Goal: Task Accomplishment & Management: Manage account settings

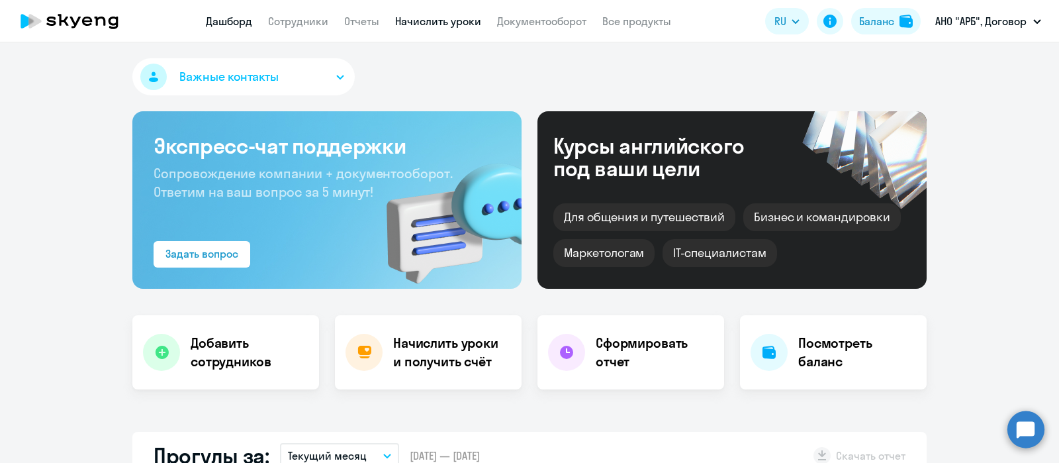
select select "30"
click at [314, 21] on link "Сотрудники" at bounding box center [298, 21] width 60 height 13
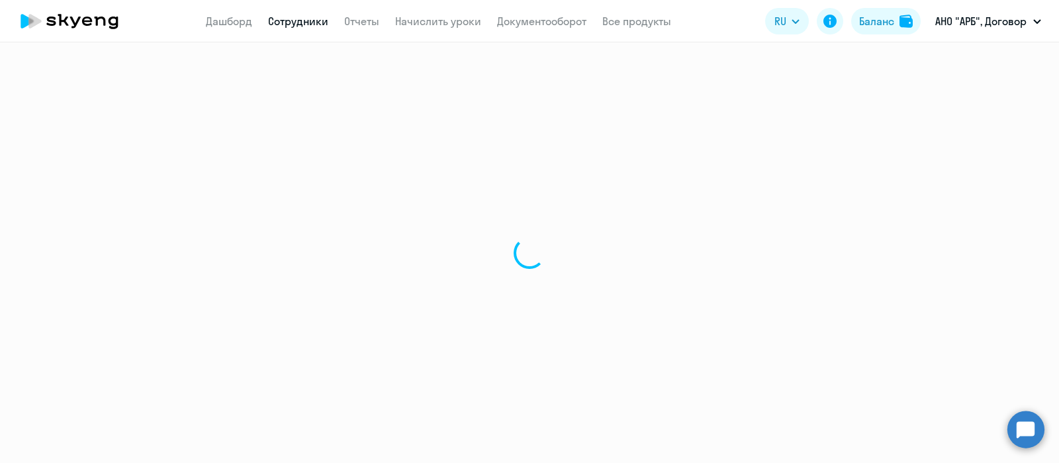
select select "30"
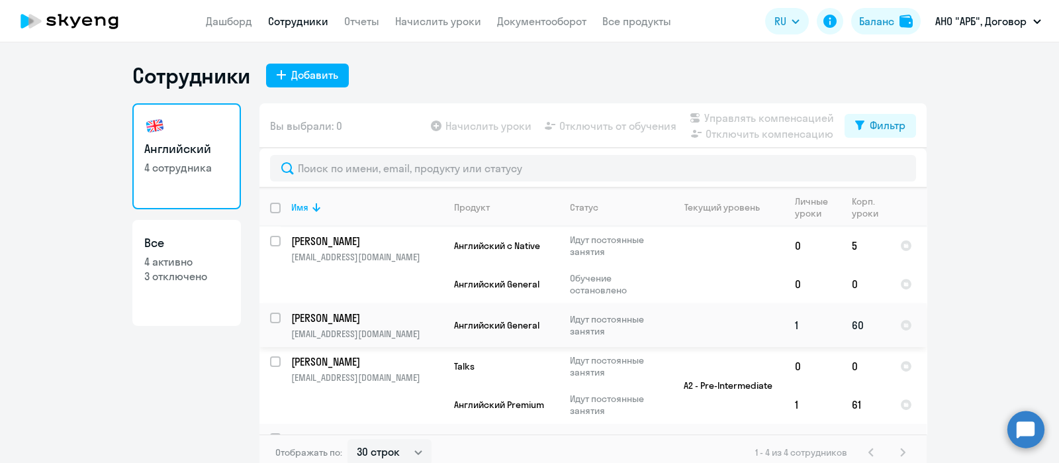
click at [365, 320] on p "[PERSON_NAME]" at bounding box center [366, 317] width 150 height 15
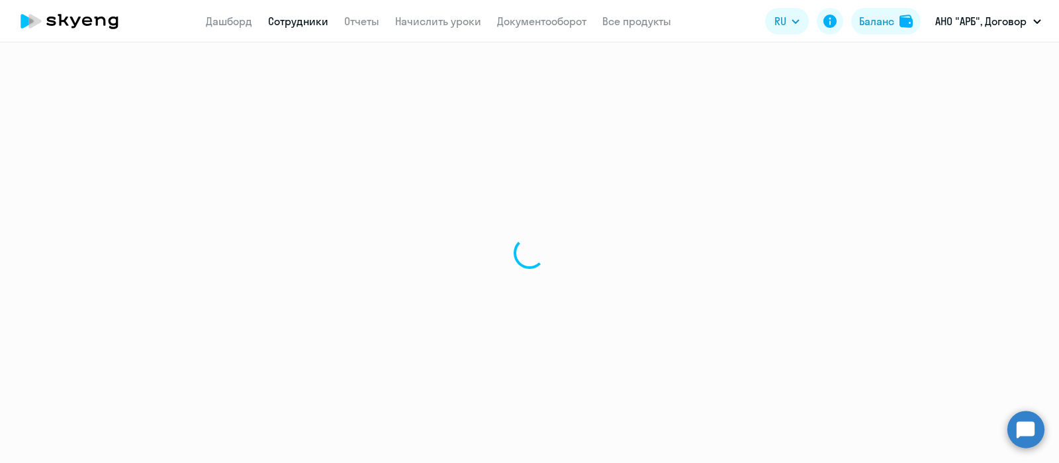
select select "english"
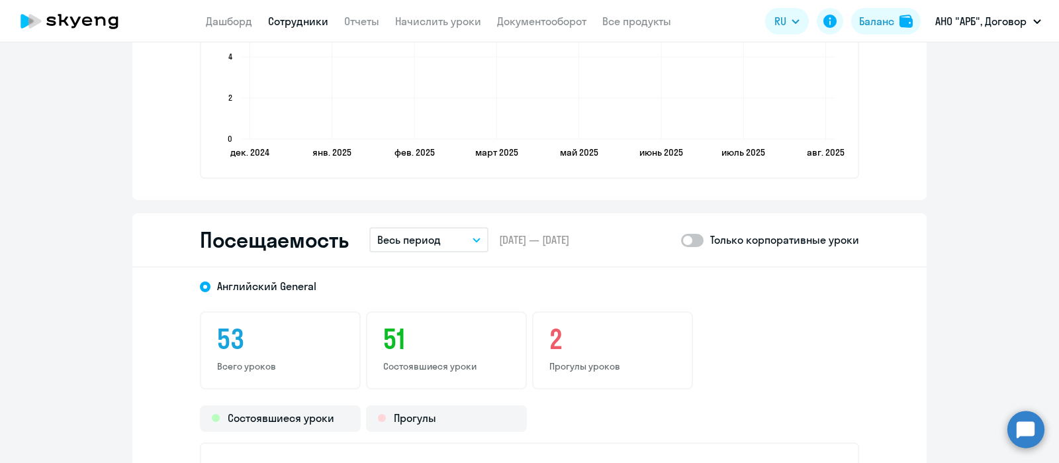
scroll to position [1379, 0]
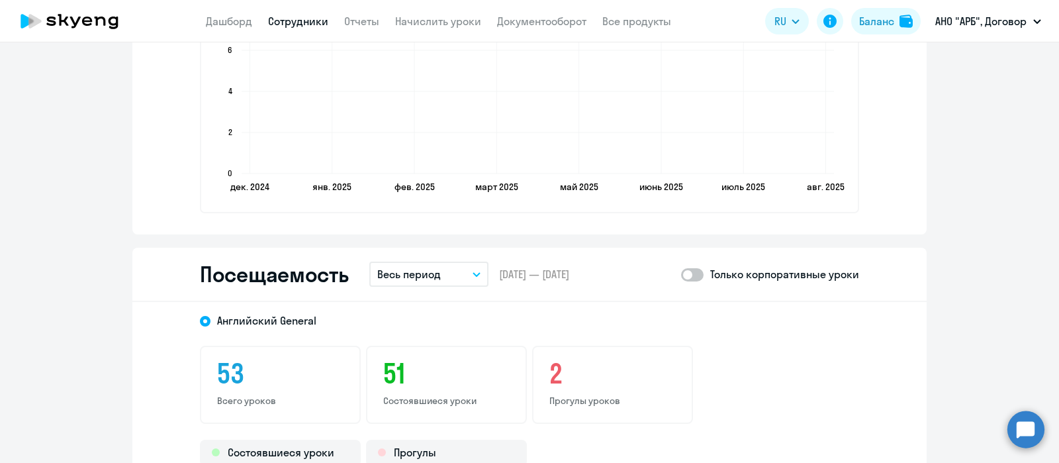
click at [472, 272] on icon "button" at bounding box center [476, 274] width 8 height 5
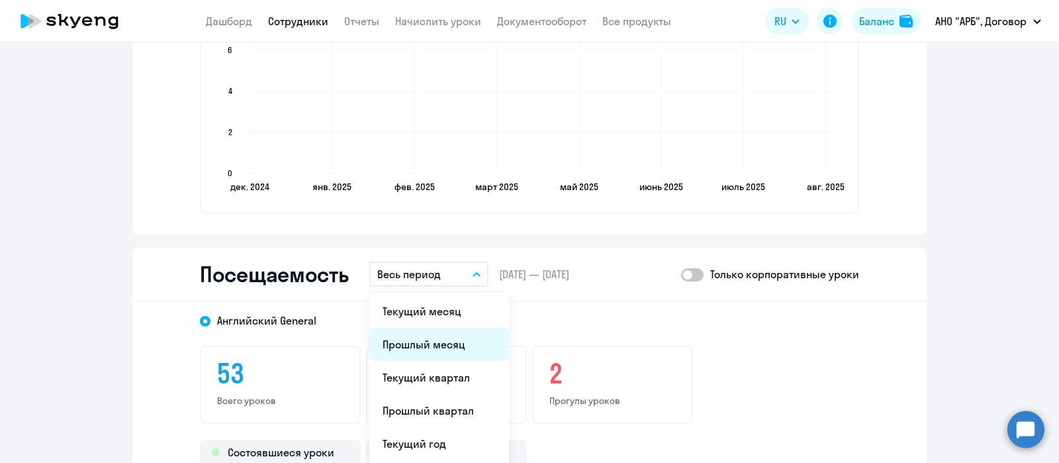
click at [424, 334] on li "Прошлый месяц" at bounding box center [439, 344] width 140 height 33
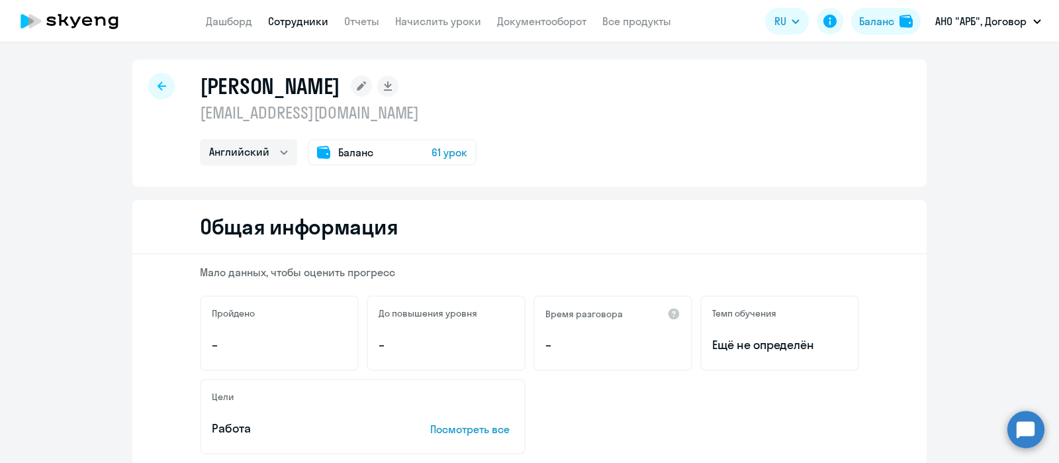
scroll to position [0, 0]
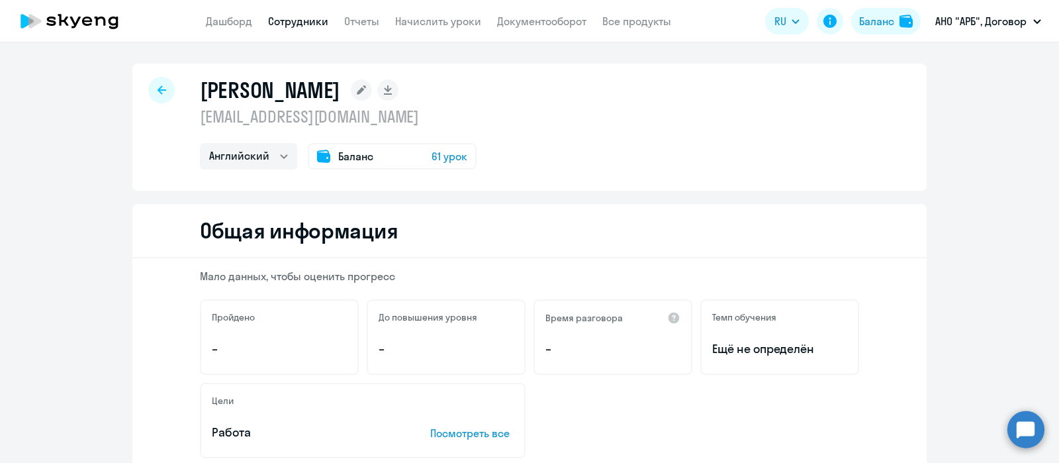
click at [157, 87] on icon at bounding box center [161, 89] width 9 height 9
select select "30"
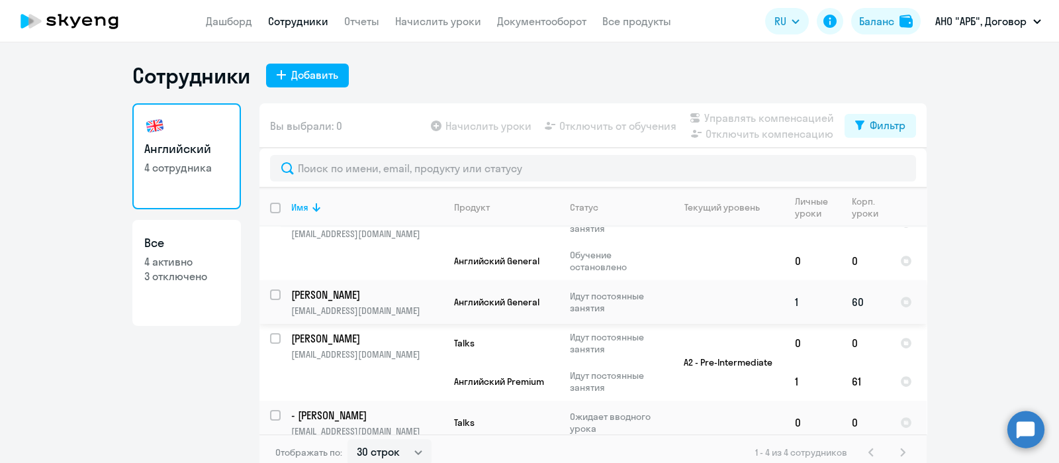
scroll to position [30, 0]
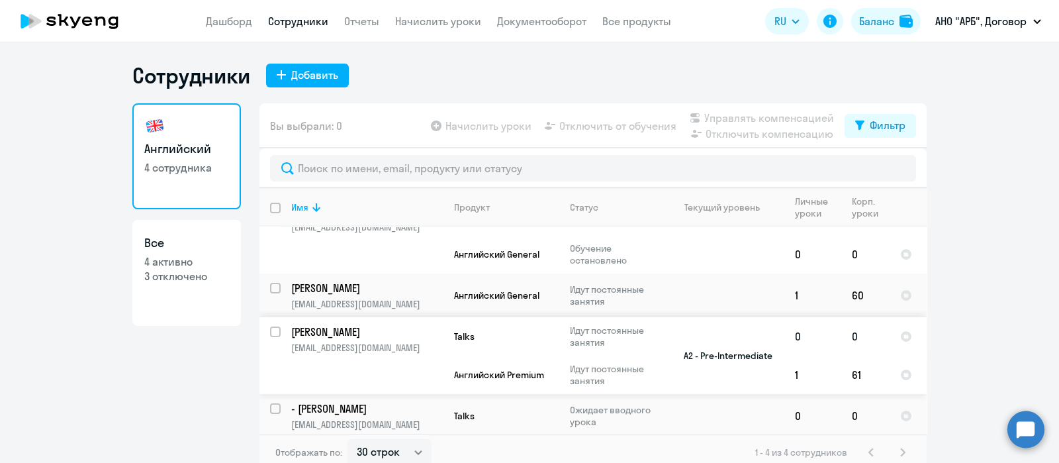
click at [332, 328] on p "[PERSON_NAME]" at bounding box center [366, 331] width 150 height 15
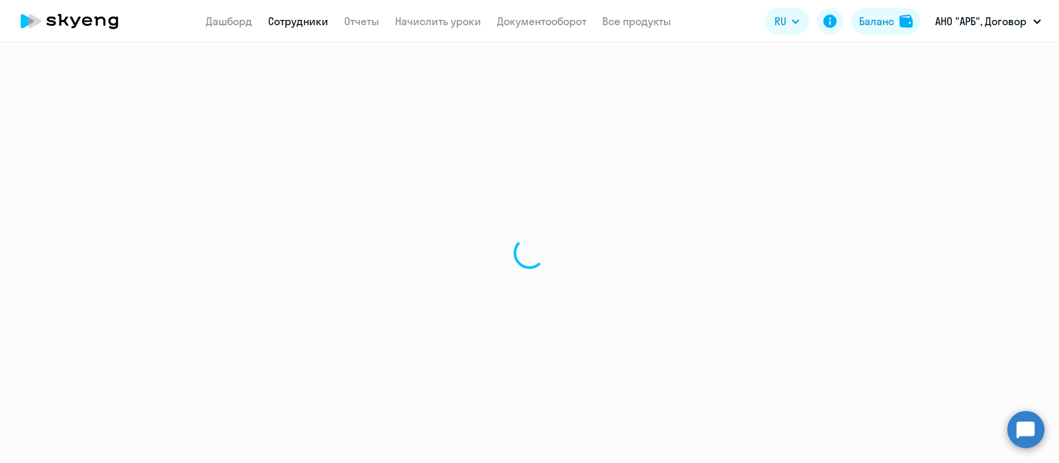
select select "english"
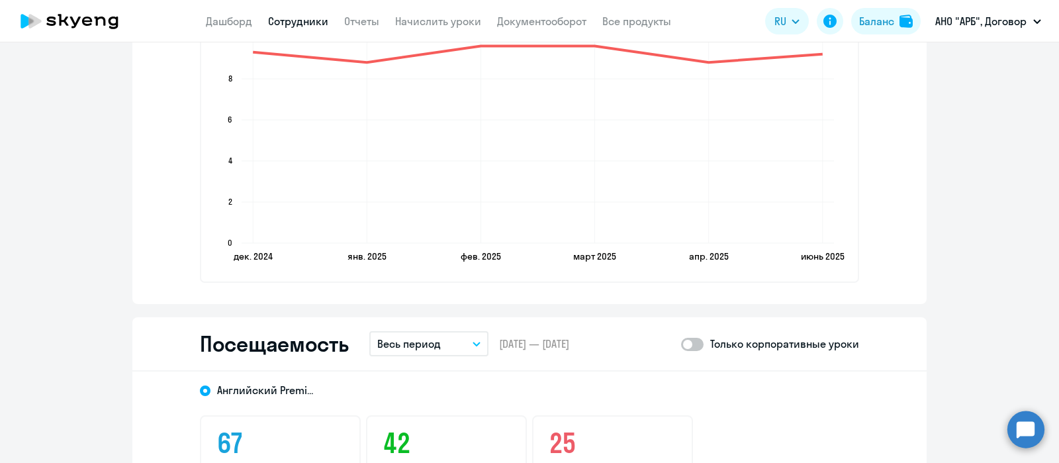
scroll to position [1606, 0]
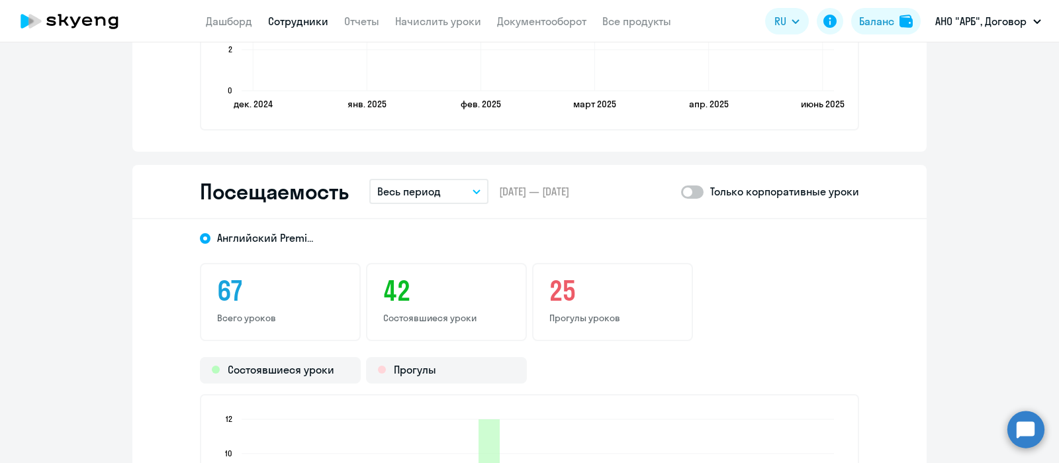
click at [473, 191] on icon "button" at bounding box center [476, 191] width 7 height 3
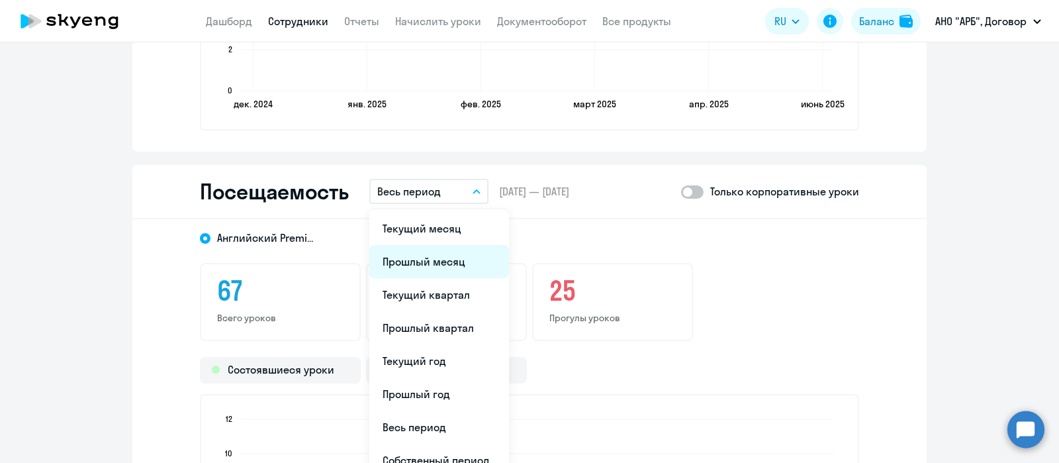
click at [402, 263] on li "Прошлый месяц" at bounding box center [439, 261] width 140 height 33
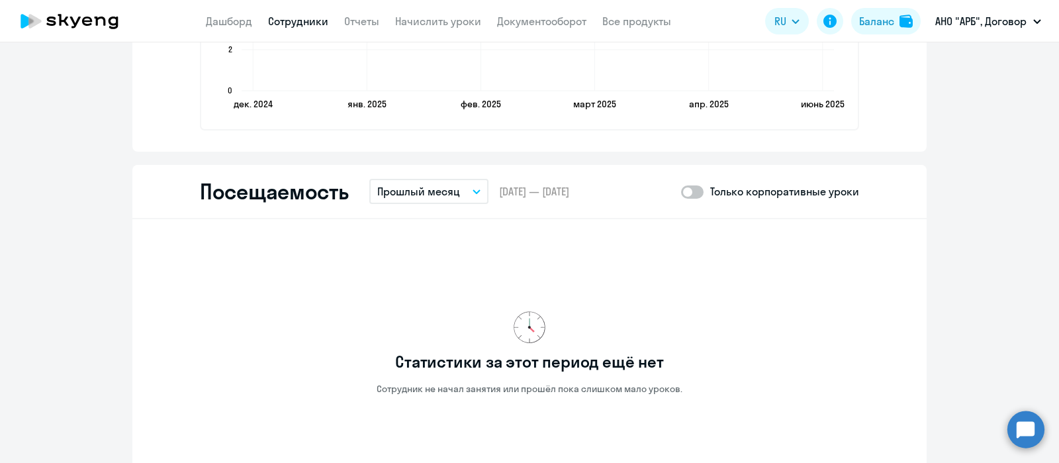
click at [472, 191] on icon "button" at bounding box center [476, 191] width 8 height 5
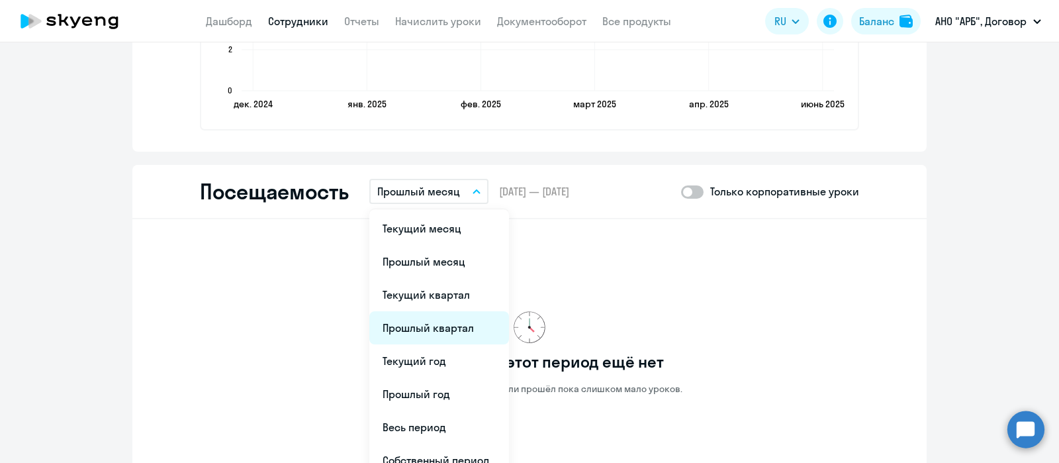
click at [437, 329] on li "Прошлый квартал" at bounding box center [439, 327] width 140 height 33
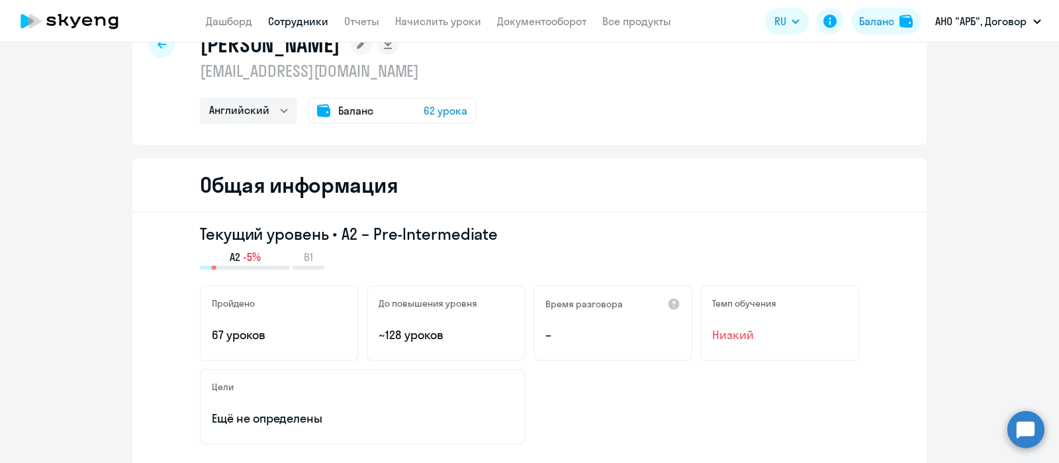
scroll to position [0, 0]
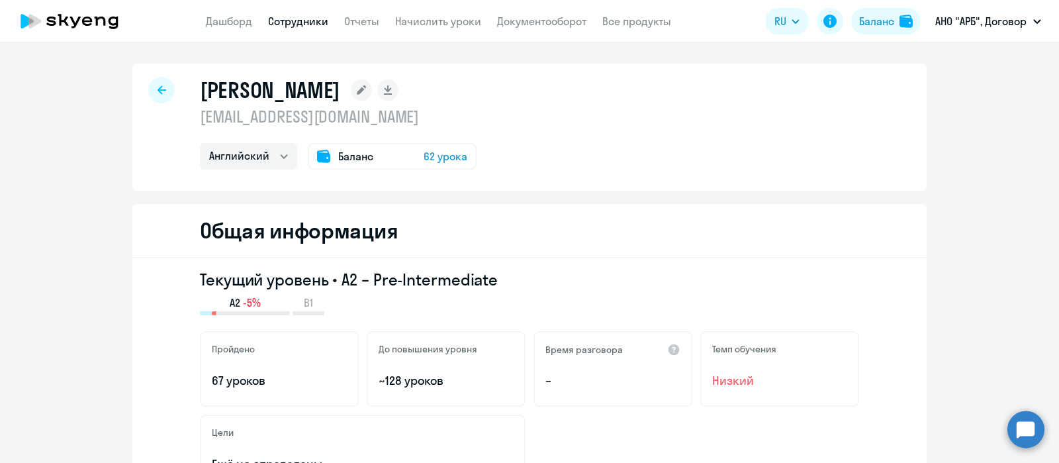
click at [152, 95] on div at bounding box center [161, 90] width 26 height 26
select select "30"
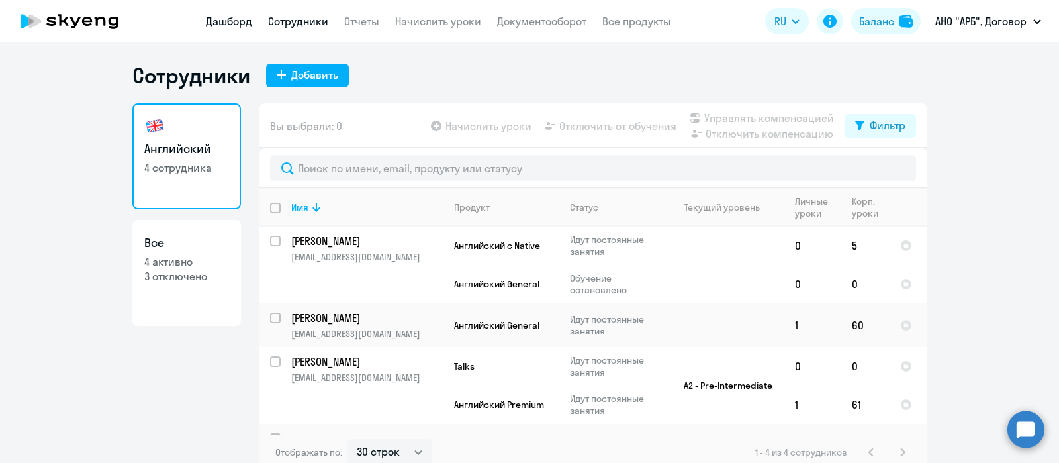
click at [223, 22] on link "Дашборд" at bounding box center [229, 21] width 46 height 13
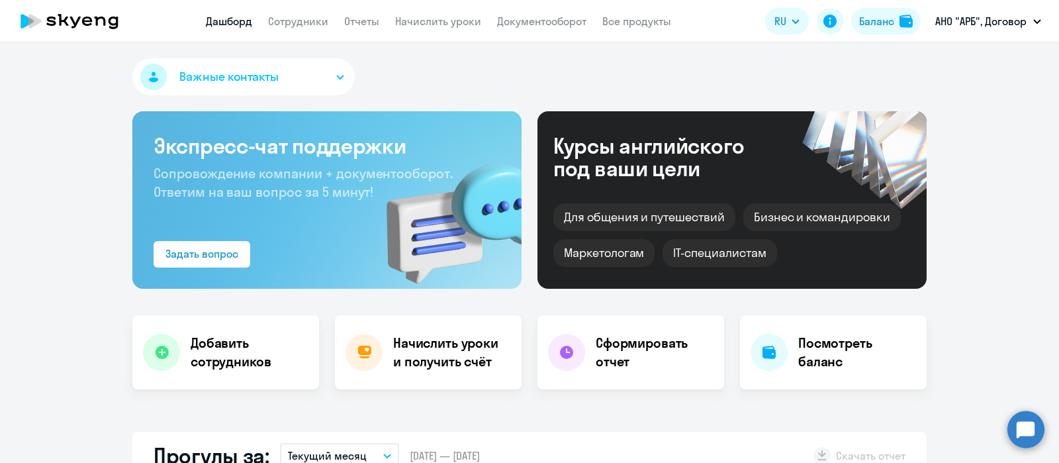
select select "30"
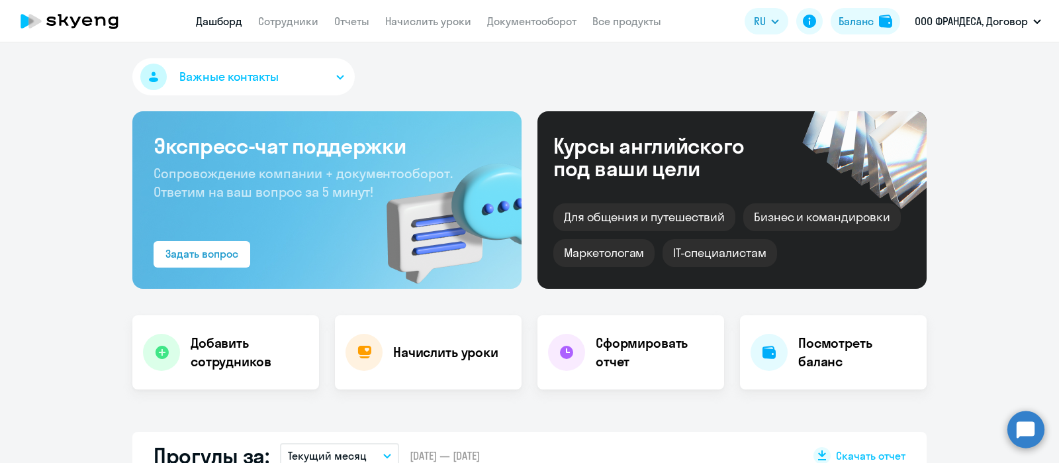
select select "30"
click at [294, 18] on link "Сотрудники" at bounding box center [288, 21] width 60 height 13
select select "30"
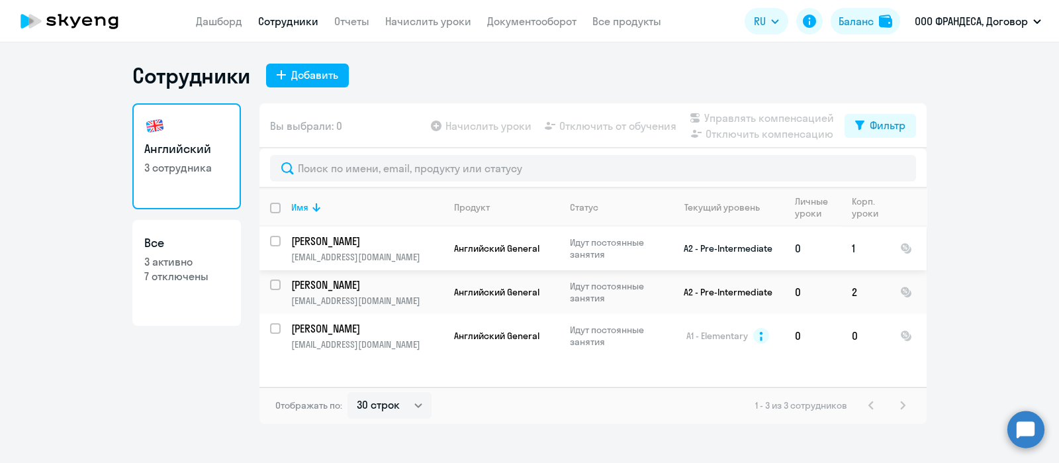
click at [277, 238] on input "select row 12721819" at bounding box center [283, 249] width 26 height 26
checkbox input "true"
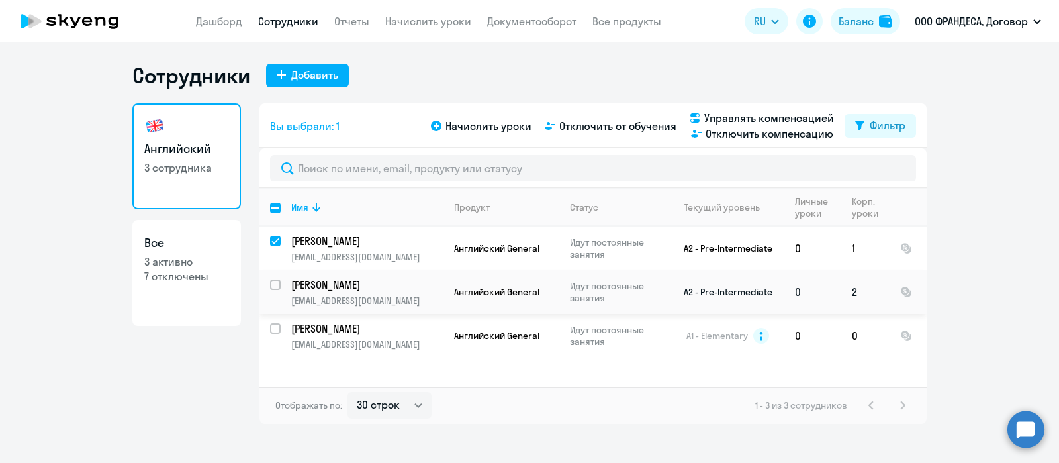
click at [277, 280] on input "select row 11840514" at bounding box center [283, 292] width 26 height 26
checkbox input "true"
click at [279, 326] on input "select row 11593390" at bounding box center [283, 336] width 26 height 26
checkbox input "true"
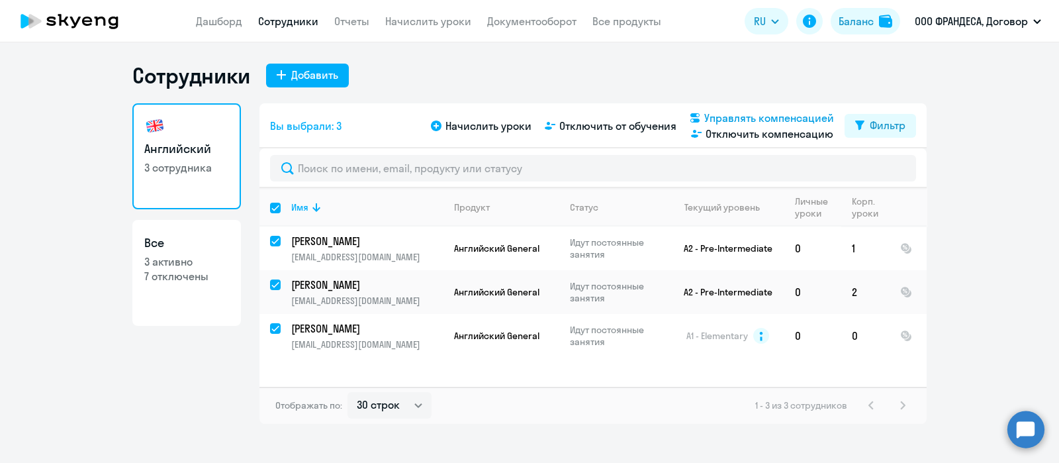
click at [730, 114] on span "Управлять компенсацией" at bounding box center [769, 118] width 130 height 16
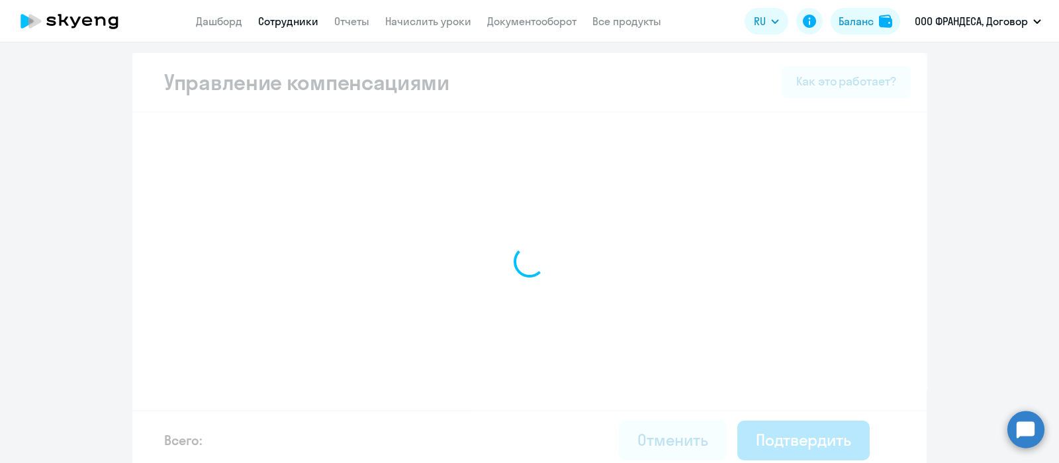
select select "MONTHLY"
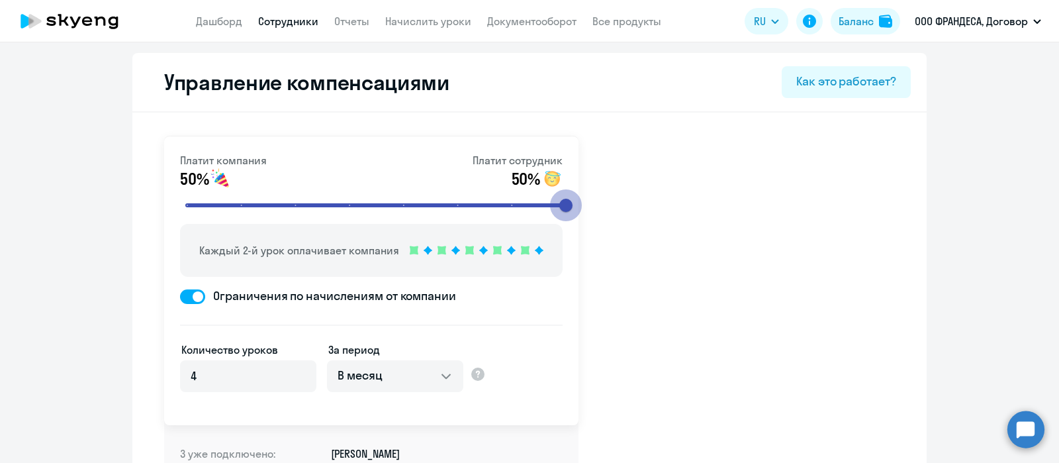
drag, startPoint x: 344, startPoint y: 202, endPoint x: 632, endPoint y: 204, distance: 287.9
click at [582, 204] on input "range" at bounding box center [376, 205] width 410 height 29
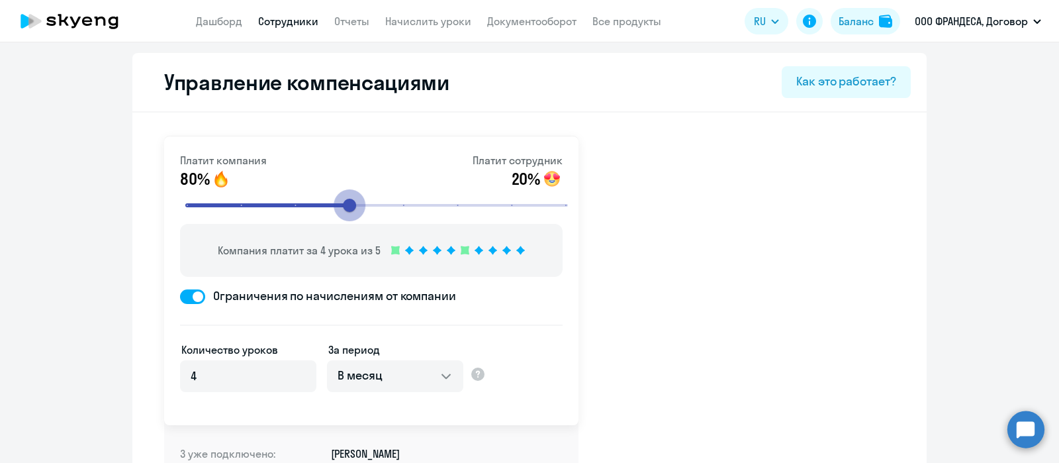
drag, startPoint x: 559, startPoint y: 203, endPoint x: 357, endPoint y: 210, distance: 202.6
type input "4"
click at [357, 210] on input "range" at bounding box center [376, 205] width 410 height 29
click at [281, 22] on link "Сотрудники" at bounding box center [288, 21] width 60 height 13
select select "30"
